Goal: Task Accomplishment & Management: Manage account settings

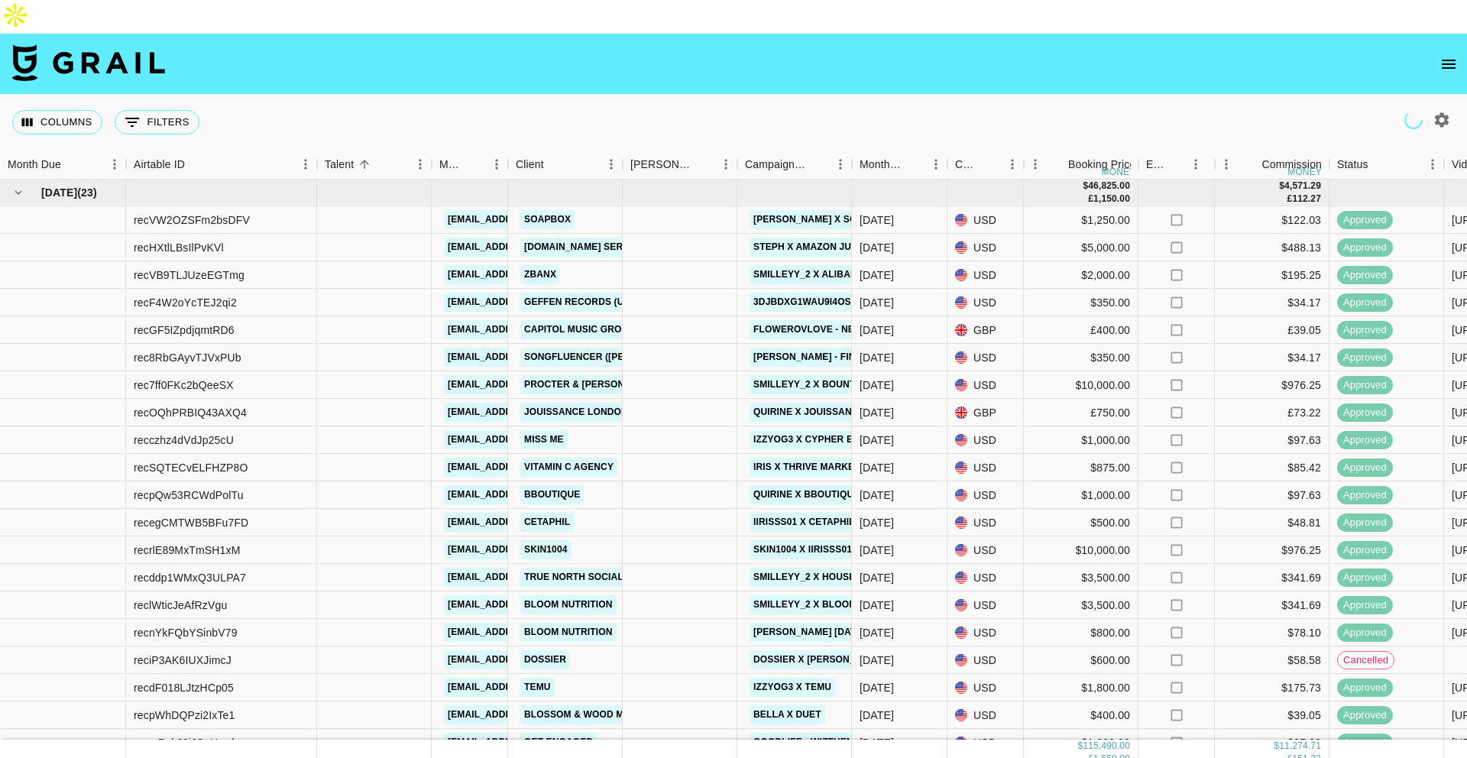
click at [1447, 55] on icon "open drawer" at bounding box center [1448, 64] width 18 height 18
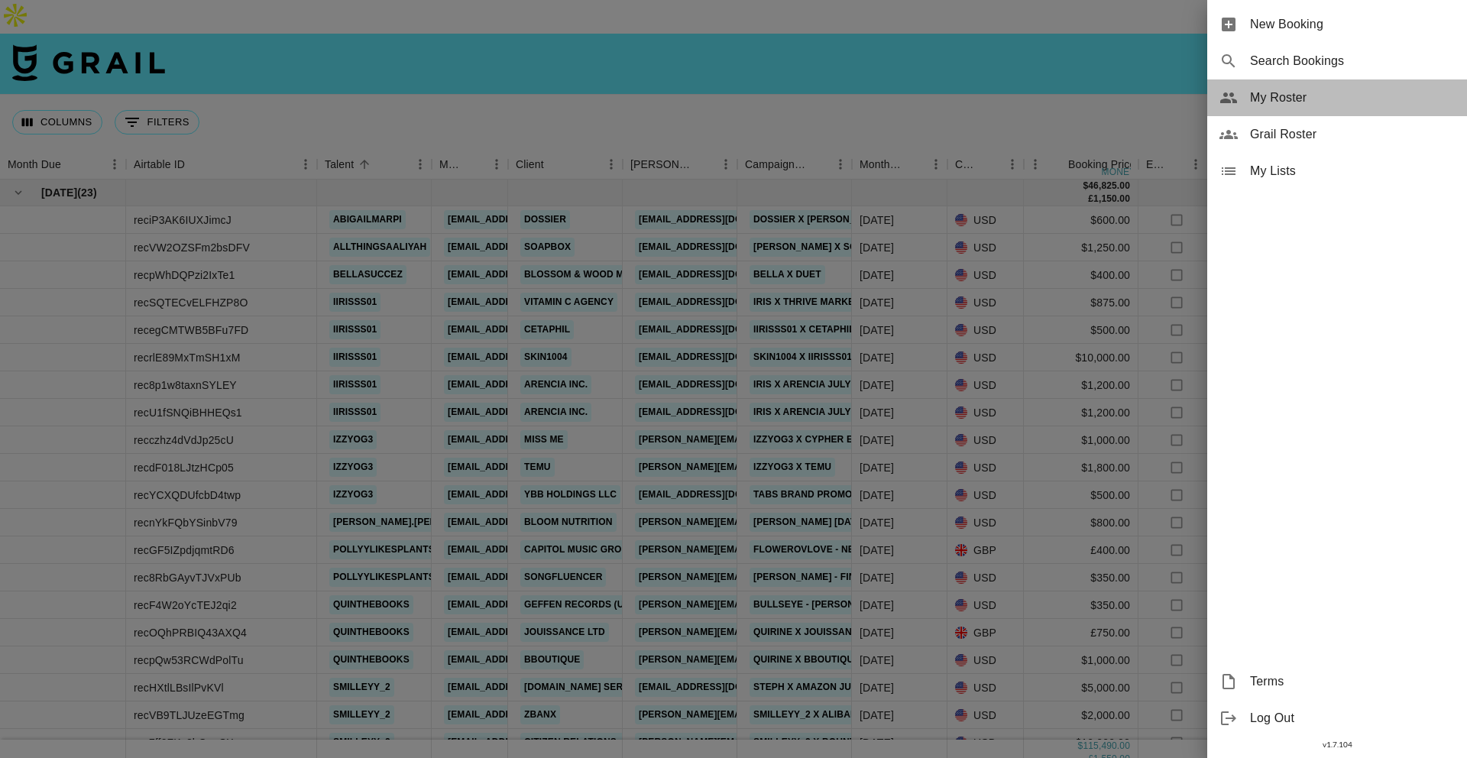
click at [1274, 107] on div "My Roster" at bounding box center [1337, 97] width 260 height 37
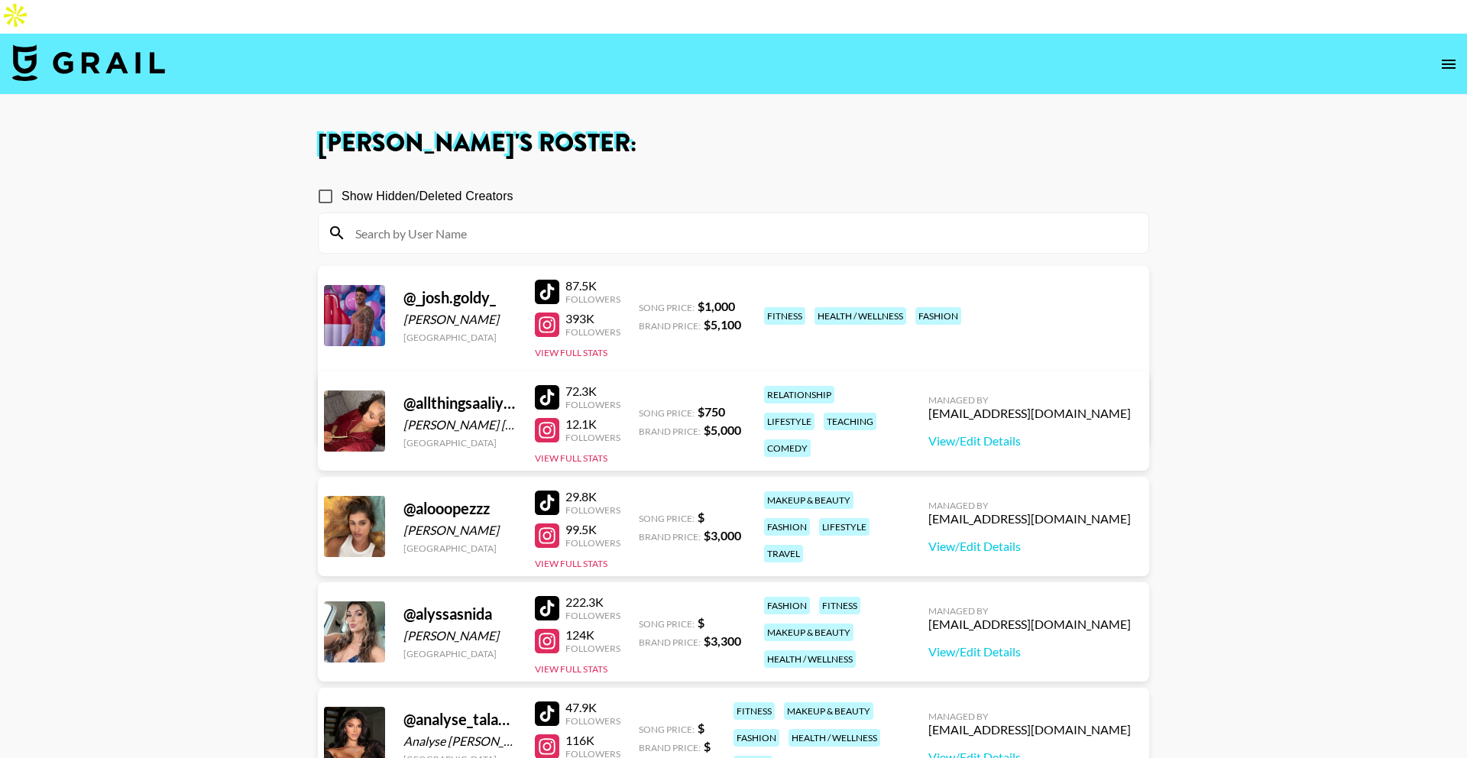
click at [452, 187] on span "Show Hidden/Deleted Creators" at bounding box center [428, 196] width 172 height 18
click at [342, 180] on input "Show Hidden/Deleted Creators" at bounding box center [325, 196] width 32 height 32
checkbox input "true"
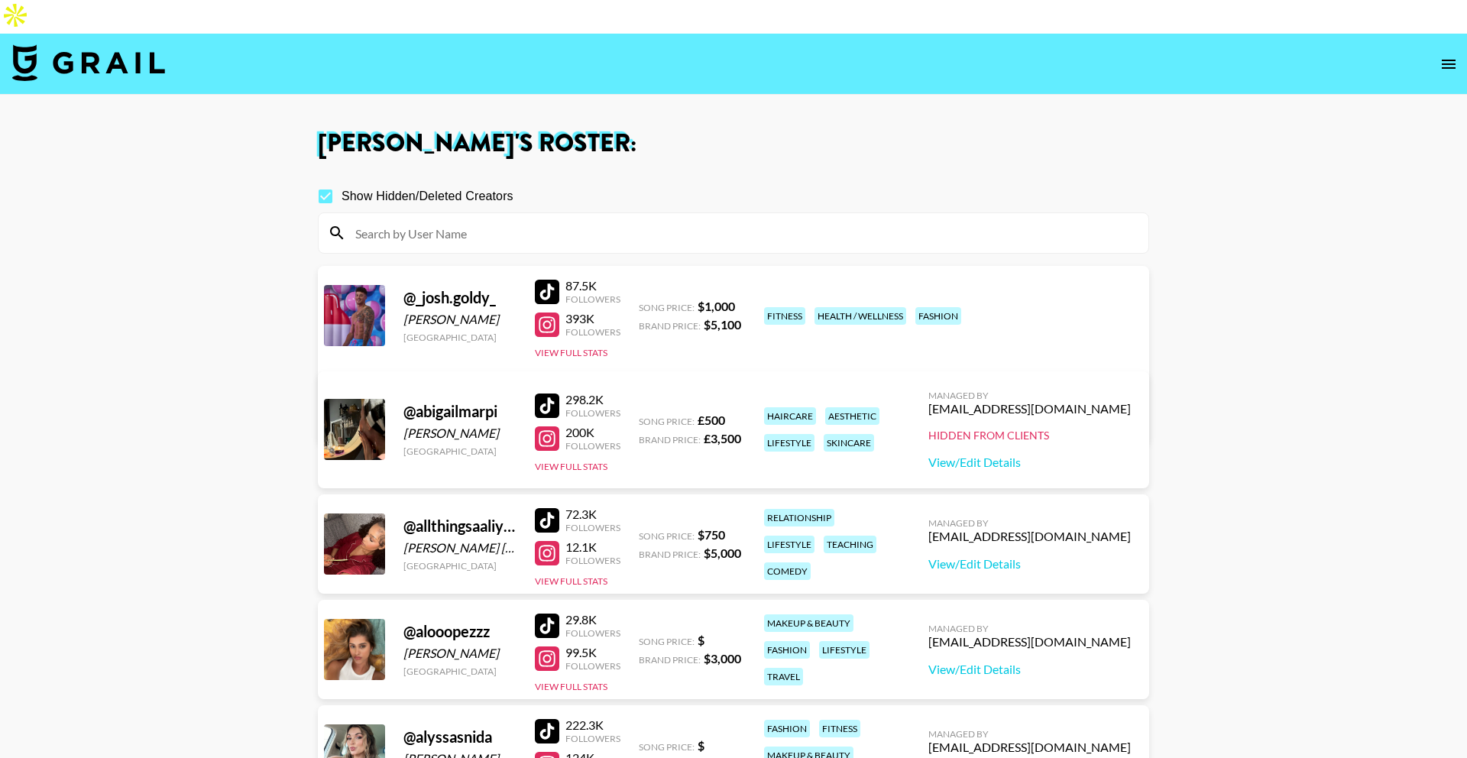
click at [454, 221] on input at bounding box center [742, 233] width 793 height 24
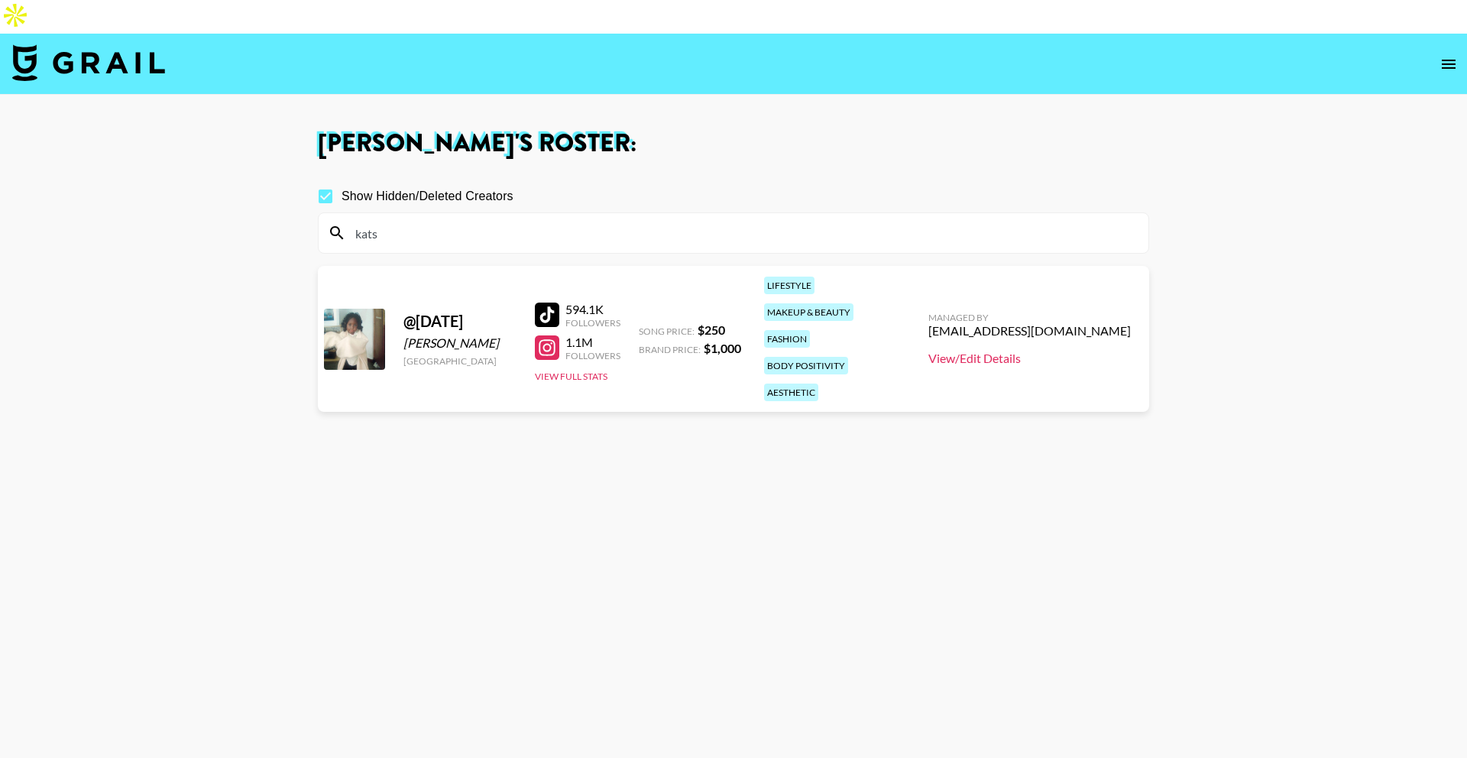
type input "kats"
click at [1044, 351] on link "View/Edit Details" at bounding box center [1029, 358] width 202 height 15
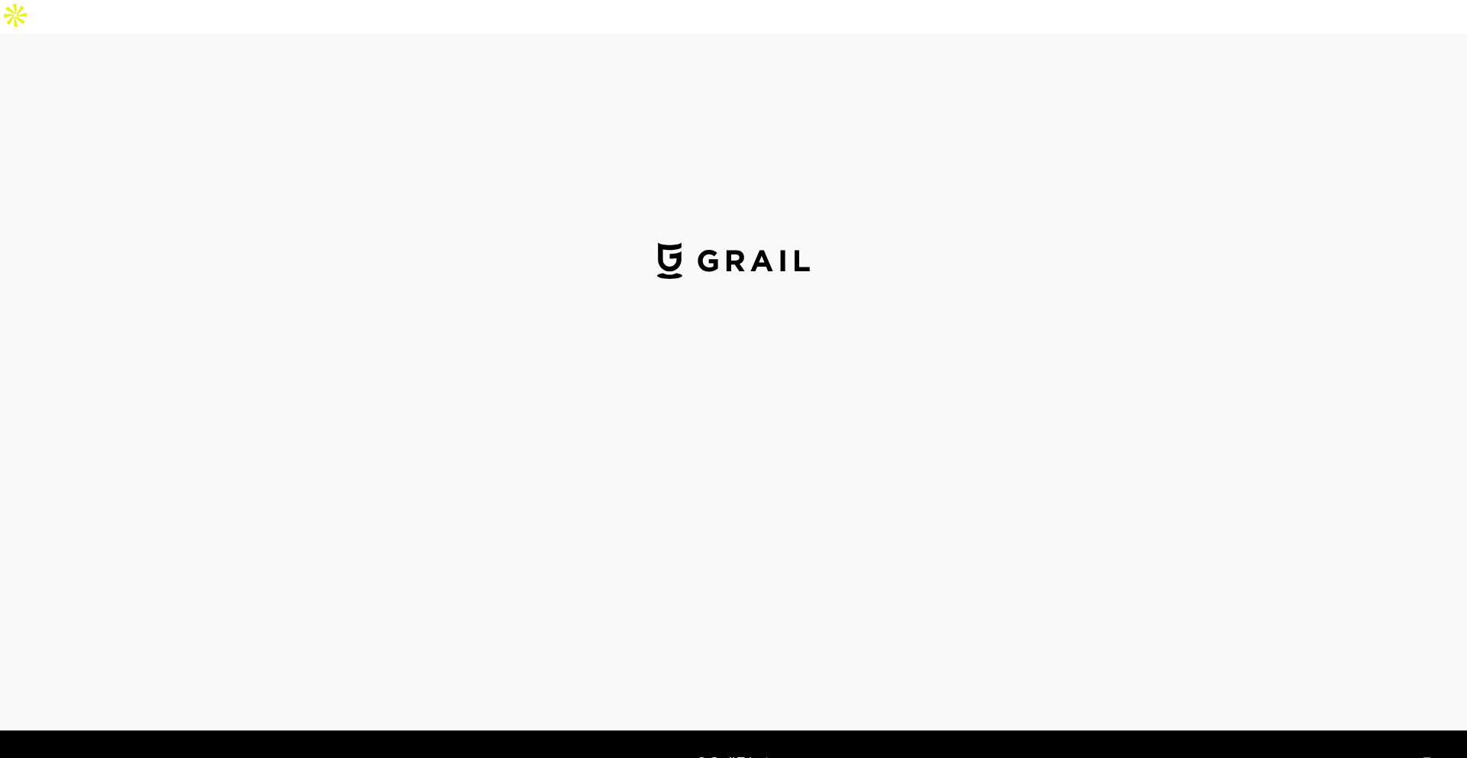
select select "USD"
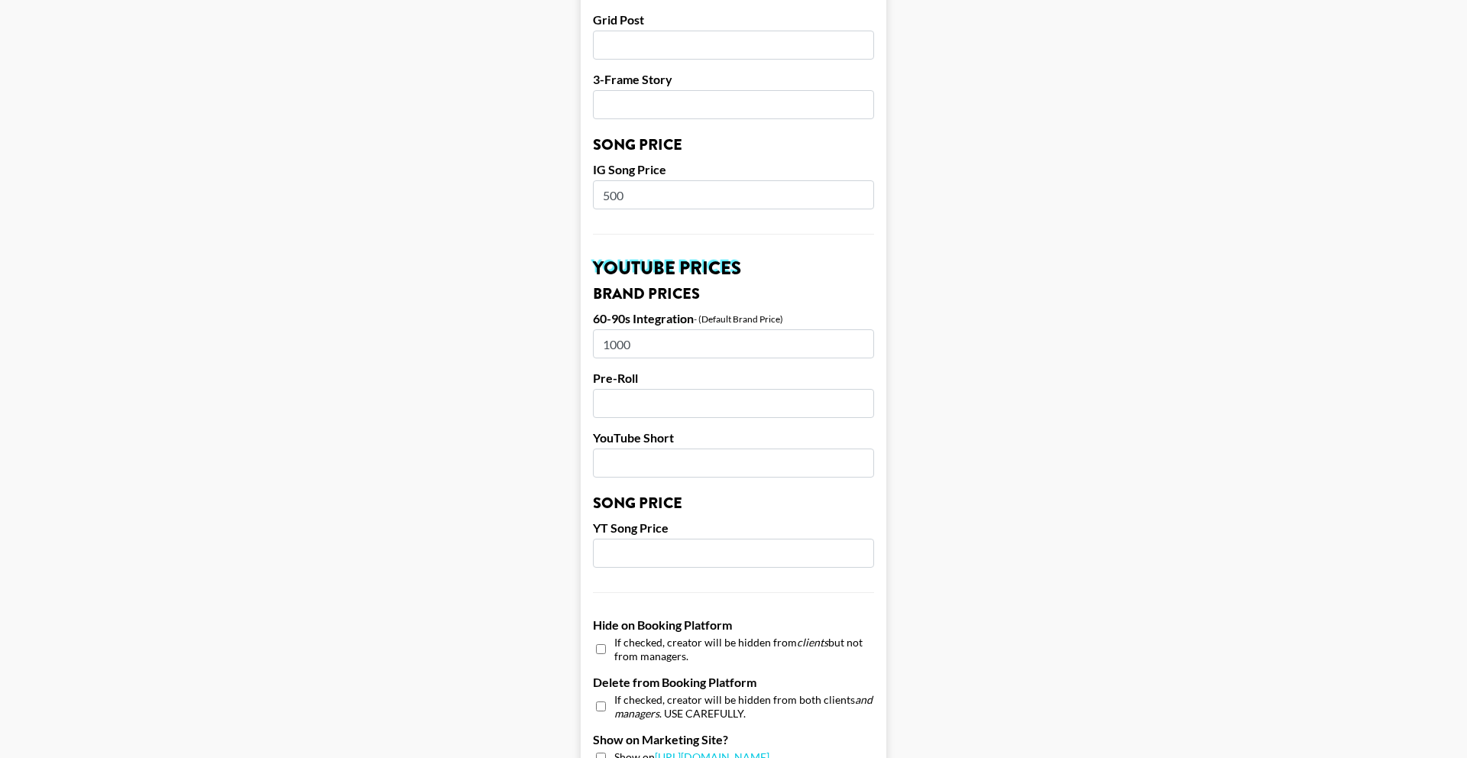
scroll to position [864, 0]
